Goal: Browse casually: Explore the website without a specific task or goal

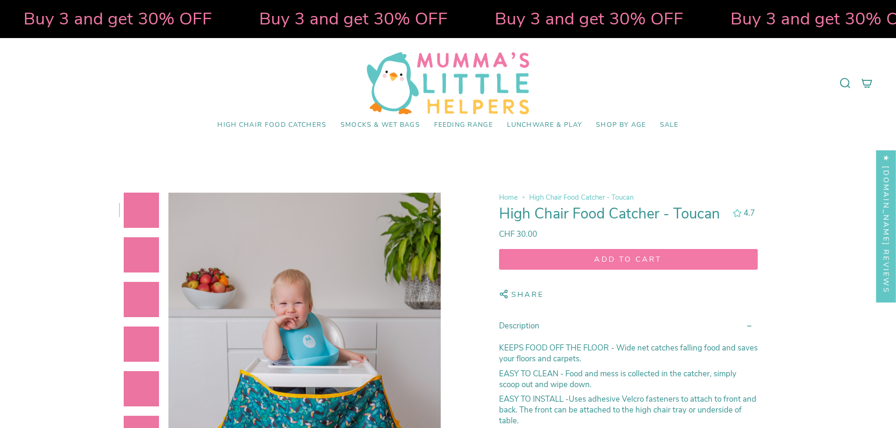
select select "pictures-first"
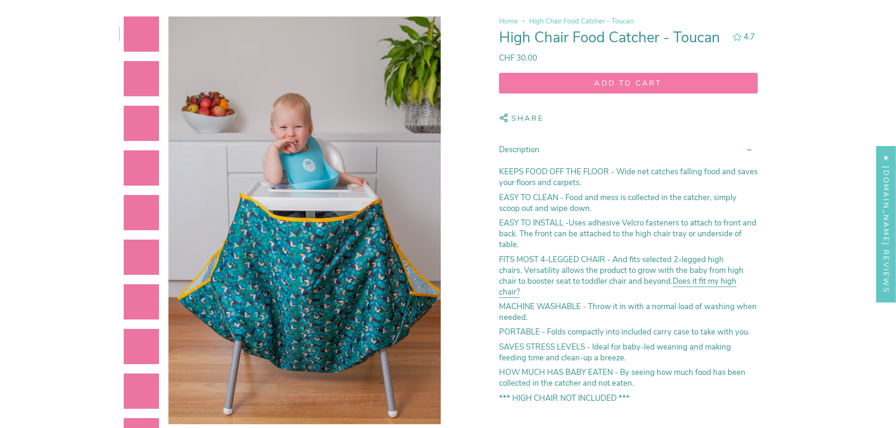
scroll to position [188, 0]
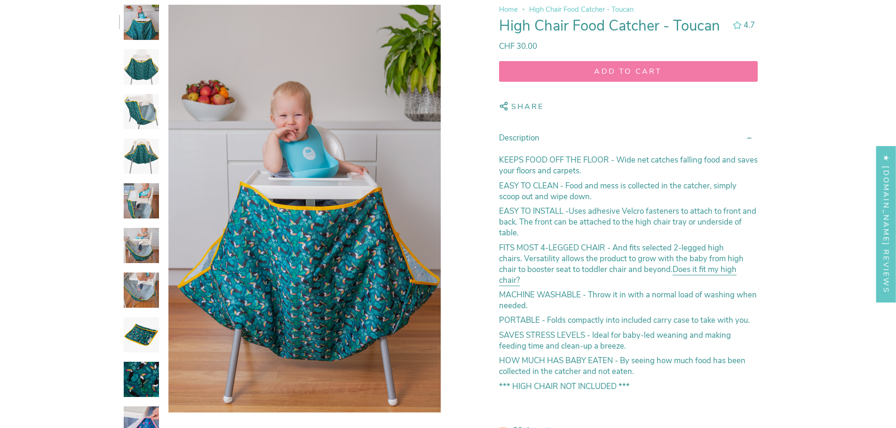
click at [143, 123] on img at bounding box center [141, 111] width 35 height 35
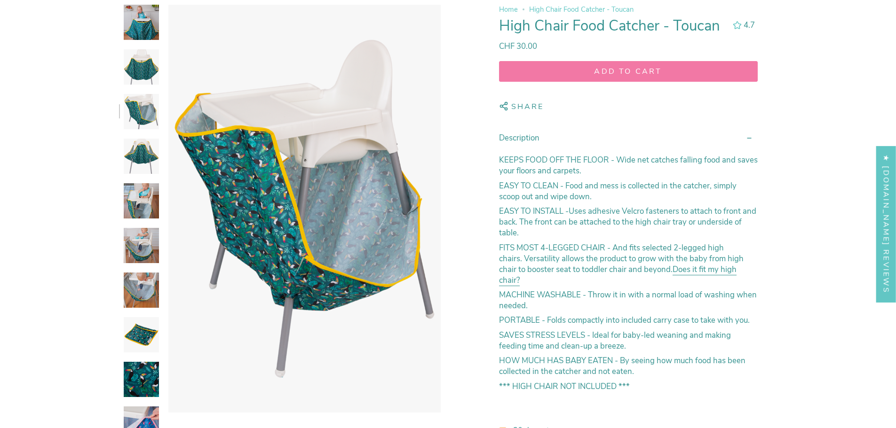
click at [147, 147] on img at bounding box center [141, 156] width 35 height 35
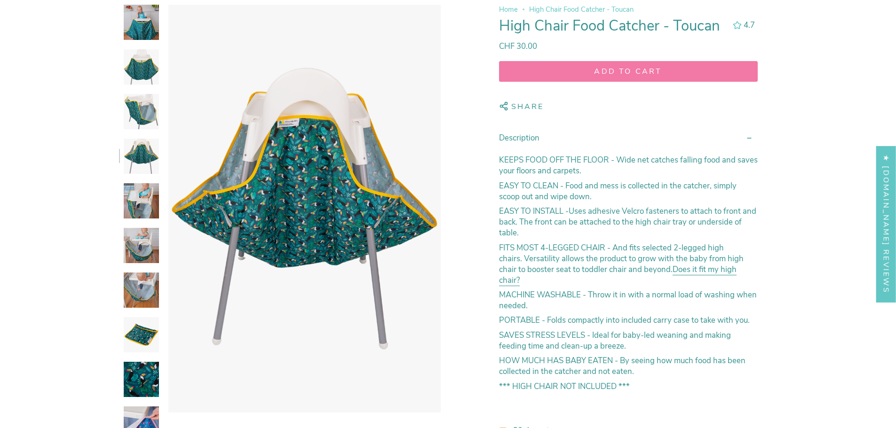
click at [154, 81] on img at bounding box center [141, 66] width 35 height 35
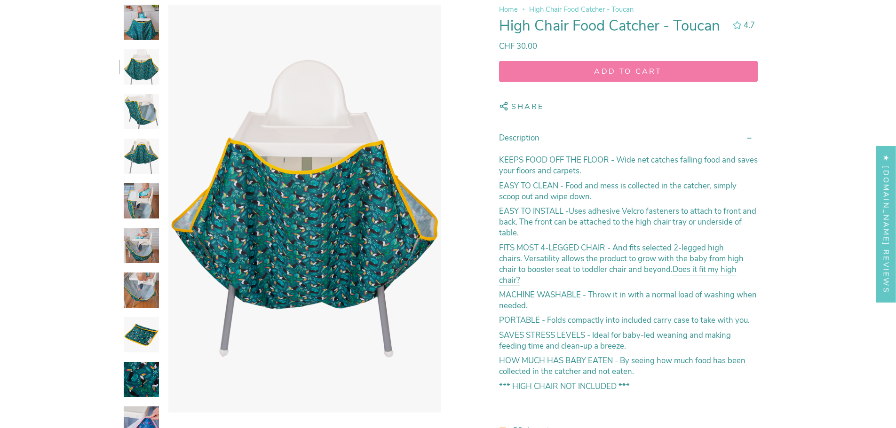
click at [146, 38] on img at bounding box center [141, 22] width 35 height 35
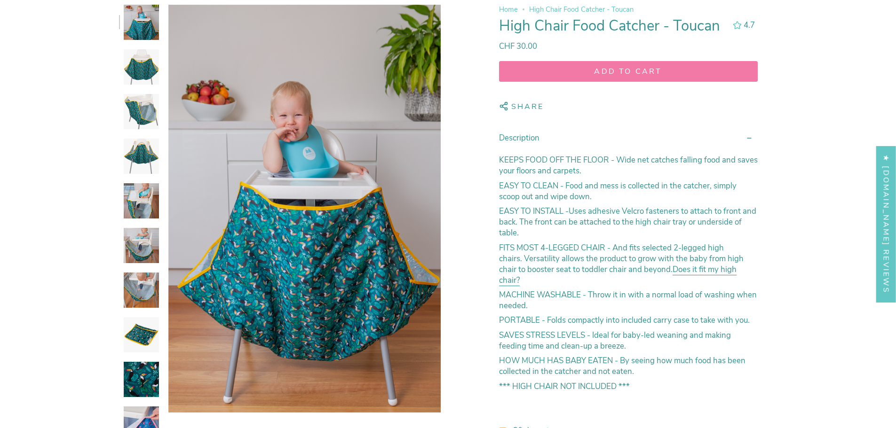
click at [145, 336] on img at bounding box center [141, 334] width 35 height 35
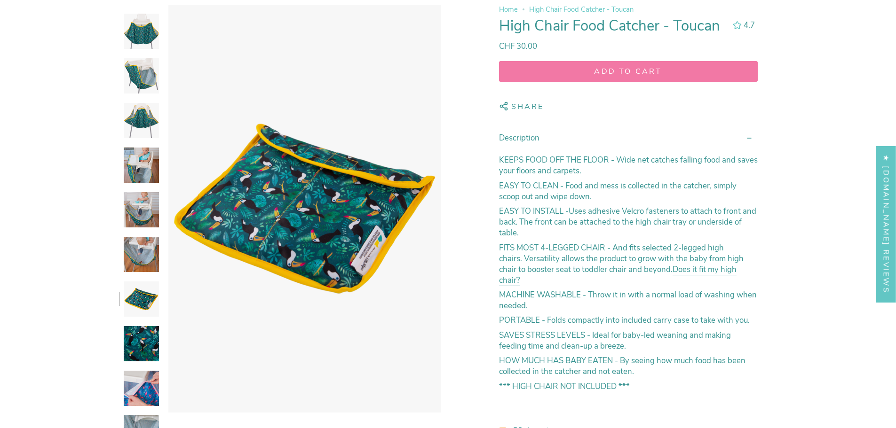
scroll to position [73, 0]
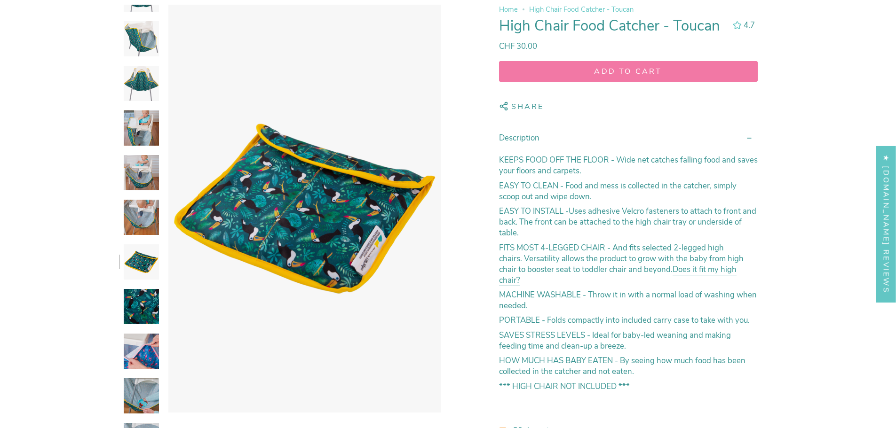
click at [144, 334] on img at bounding box center [141, 351] width 35 height 35
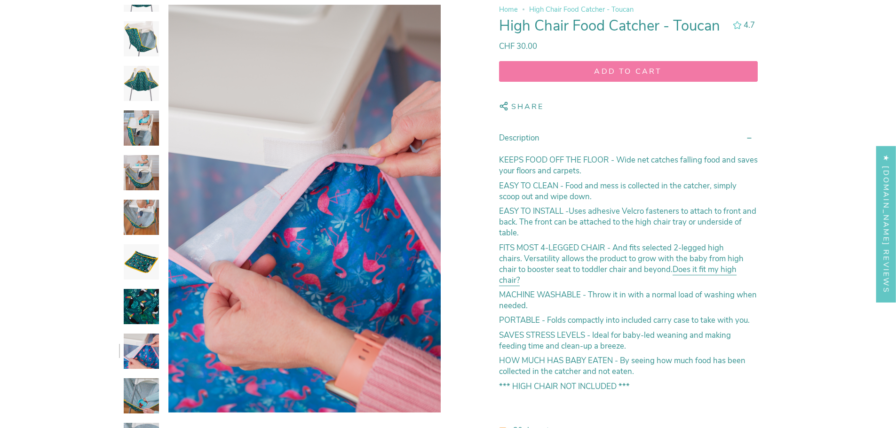
click at [148, 157] on img at bounding box center [141, 172] width 35 height 35
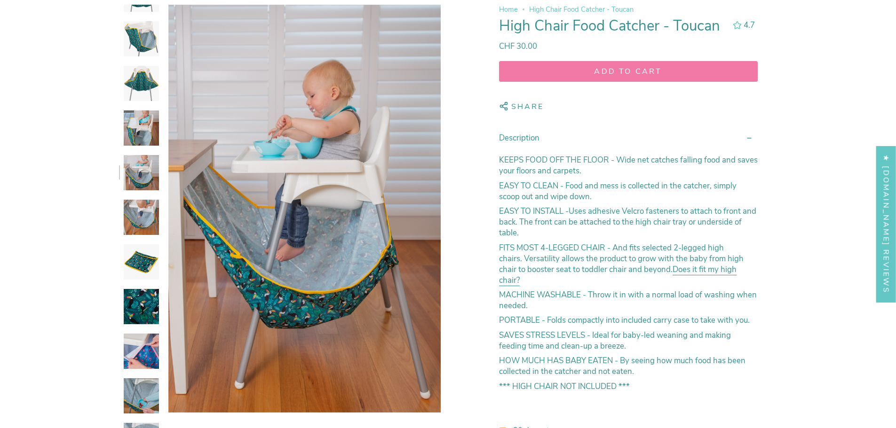
click at [135, 78] on img at bounding box center [141, 83] width 35 height 35
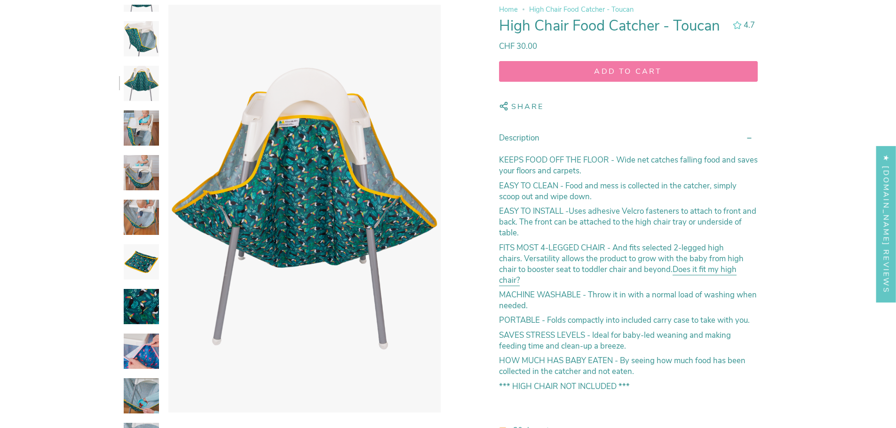
click at [135, 36] on img at bounding box center [141, 38] width 35 height 35
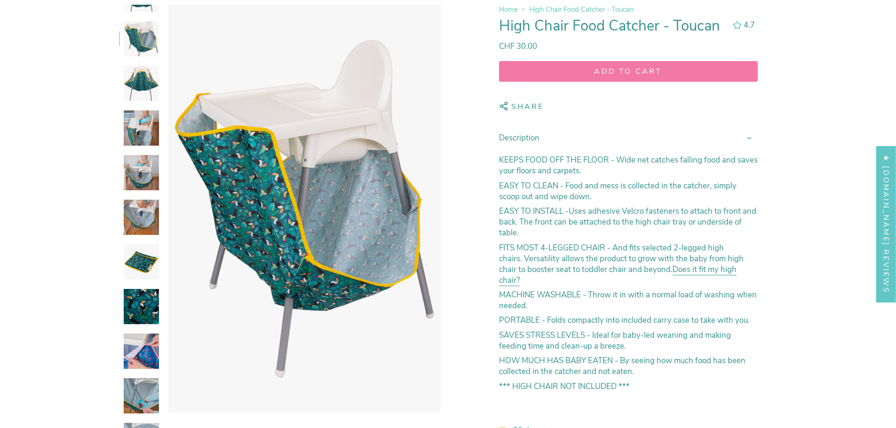
click at [143, 140] on img at bounding box center [141, 128] width 35 height 35
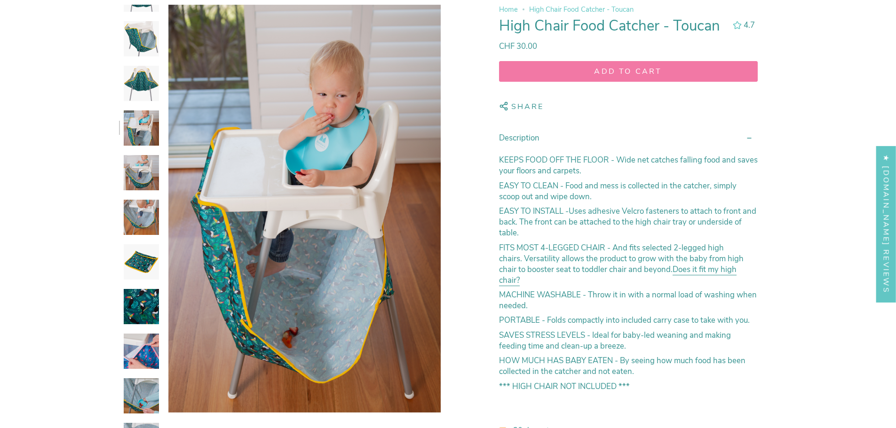
click at [139, 162] on img at bounding box center [141, 172] width 35 height 35
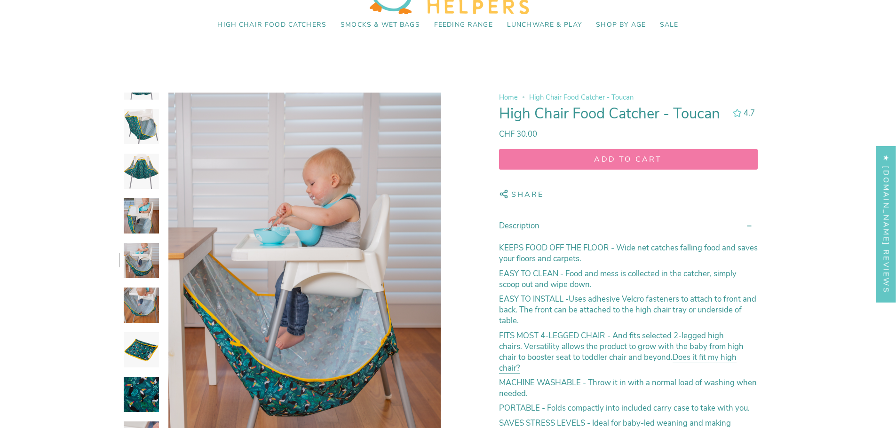
scroll to position [0, 0]
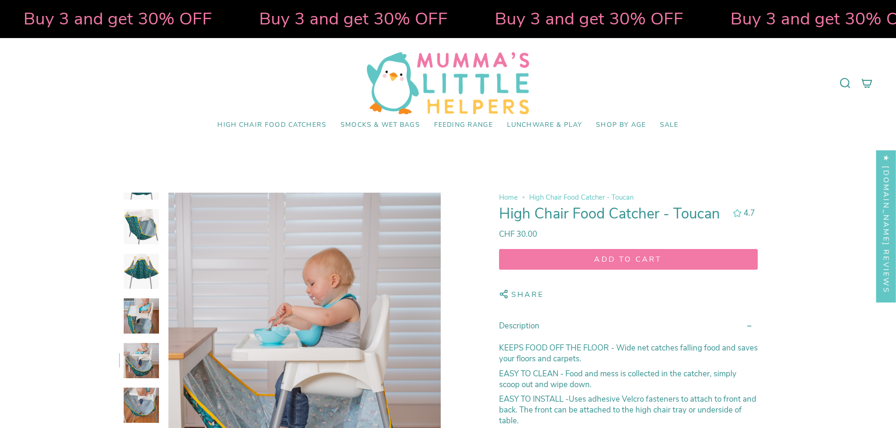
click at [129, 266] on img at bounding box center [141, 271] width 35 height 35
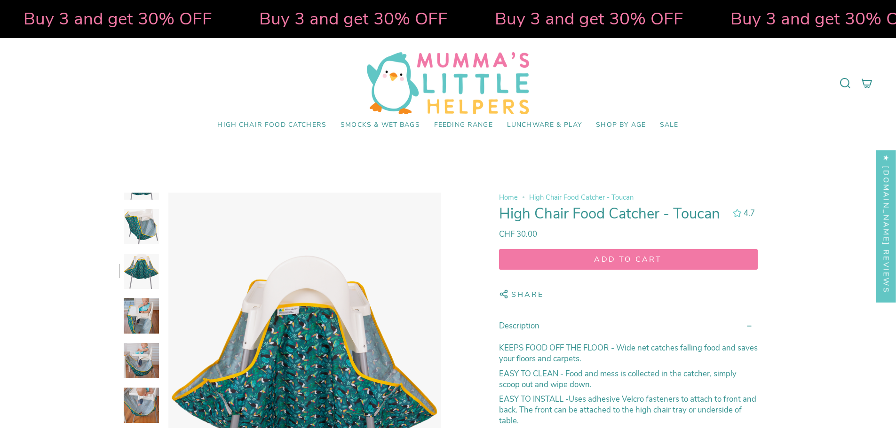
click at [141, 313] on img at bounding box center [141, 316] width 35 height 35
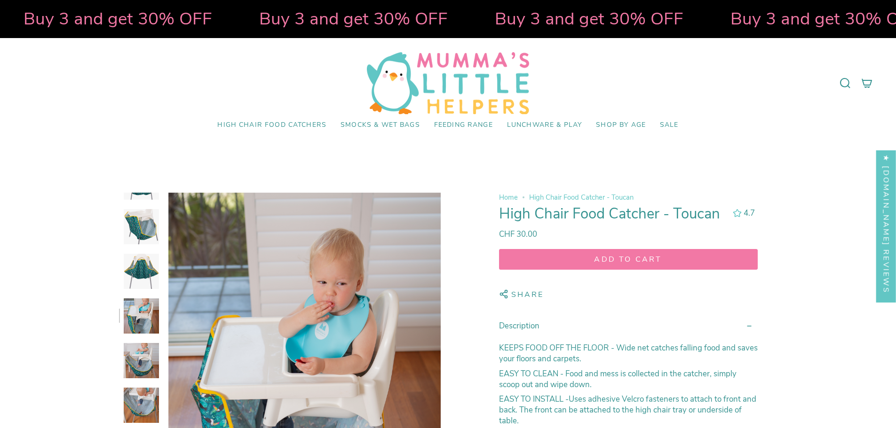
scroll to position [141, 0]
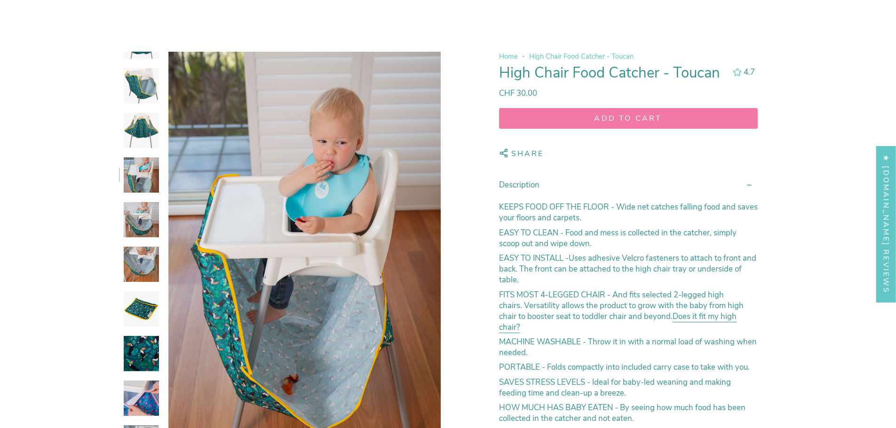
click at [146, 221] on img at bounding box center [141, 219] width 35 height 35
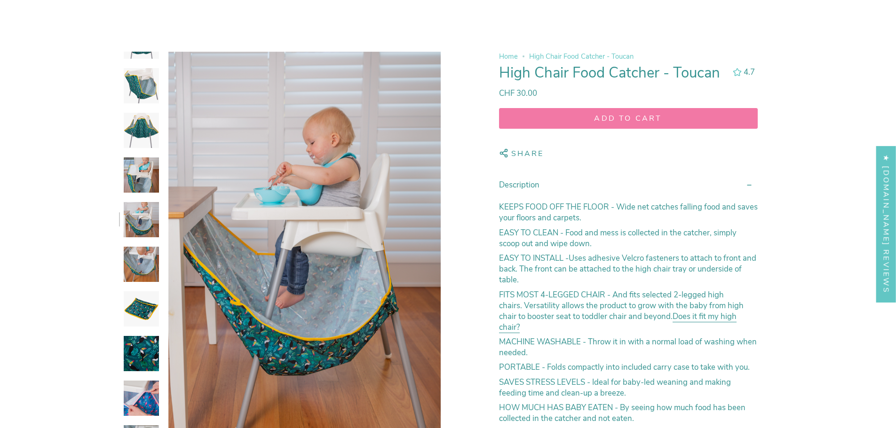
scroll to position [47, 0]
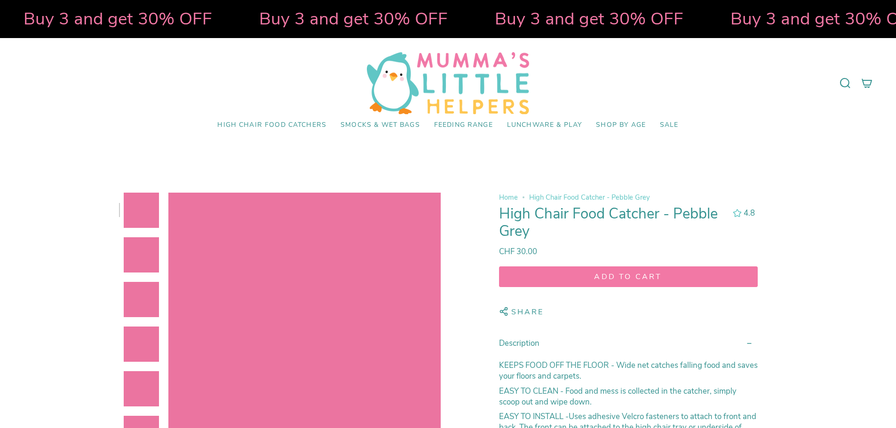
select select "pictures-first"
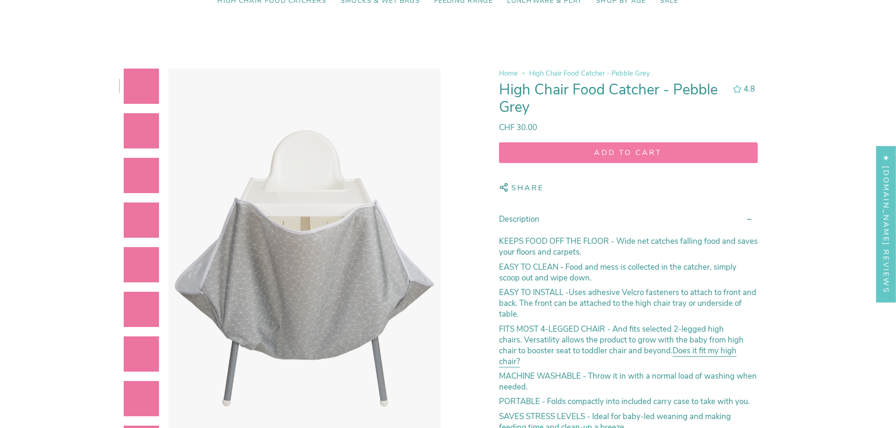
scroll to position [141, 0]
